Goal: Information Seeking & Learning: Learn about a topic

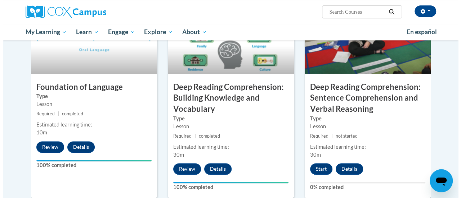
scroll to position [376, 0]
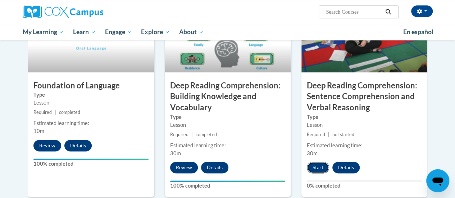
click at [315, 168] on button "Start" at bounding box center [318, 168] width 22 height 12
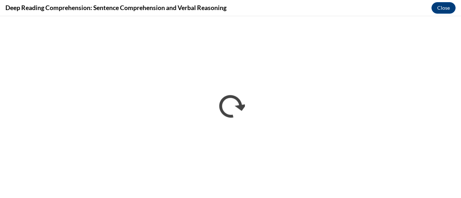
scroll to position [0, 0]
